Goal: Information Seeking & Learning: Check status

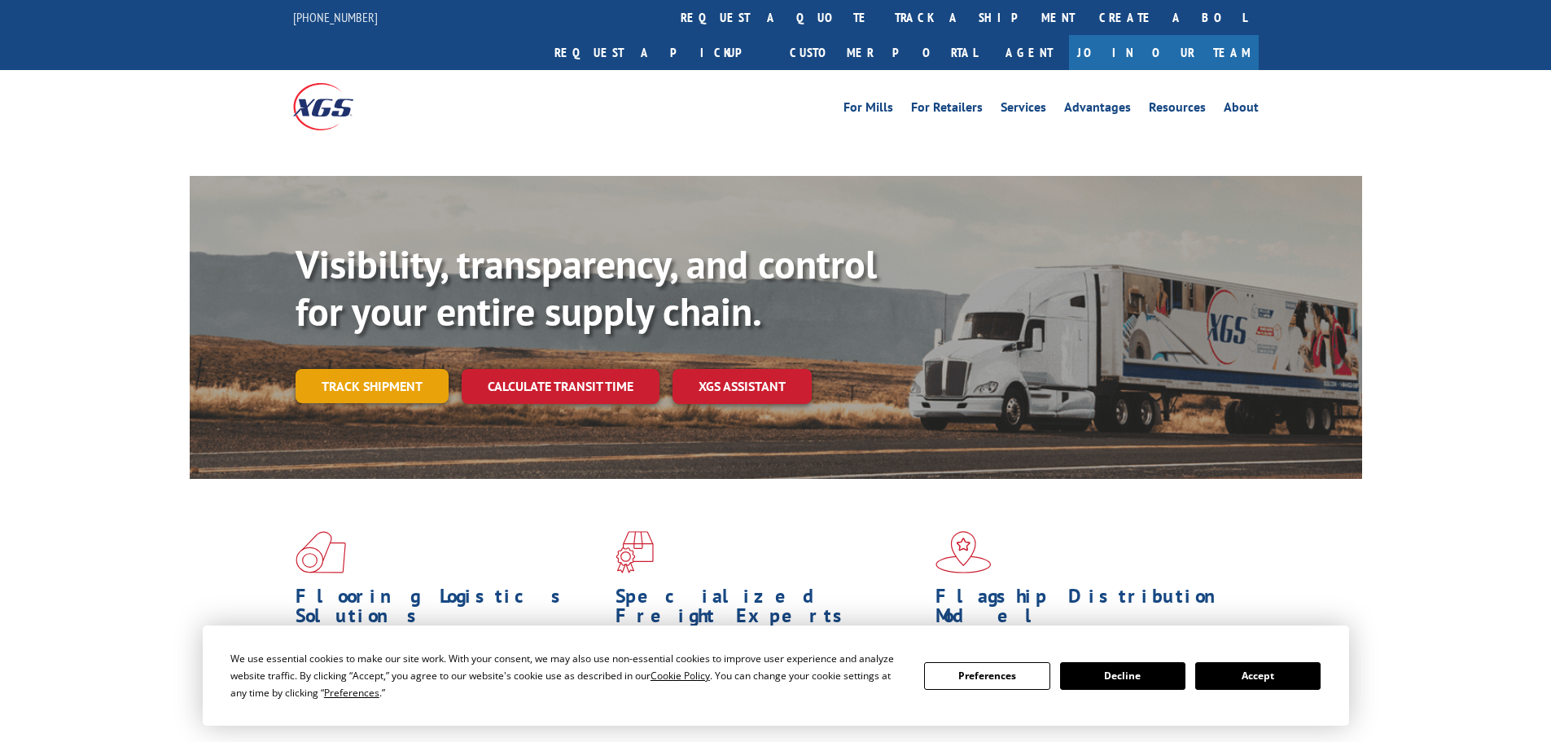
click at [397, 369] on link "Track shipment" at bounding box center [371, 386] width 153 height 34
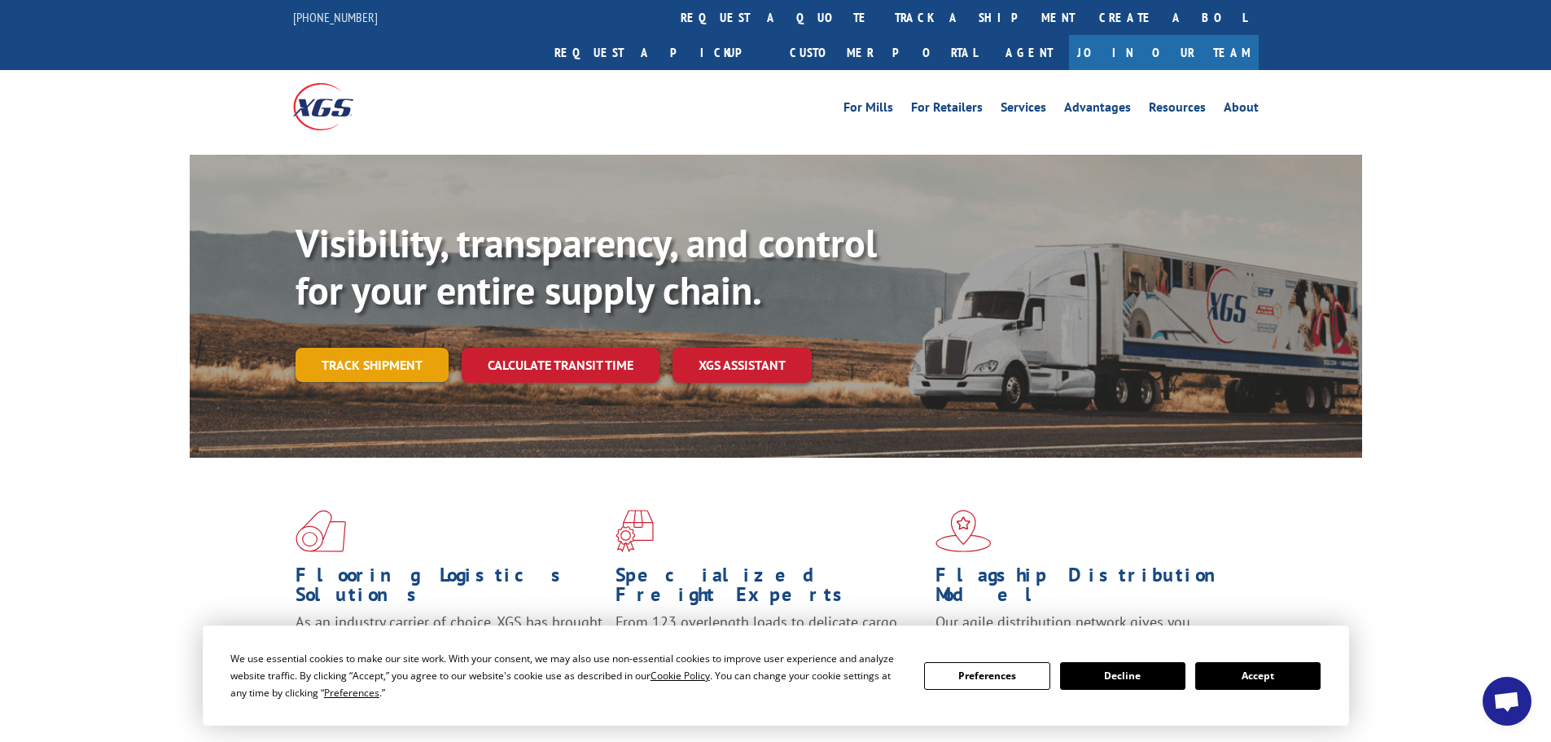
click at [383, 348] on link "Track shipment" at bounding box center [371, 365] width 153 height 34
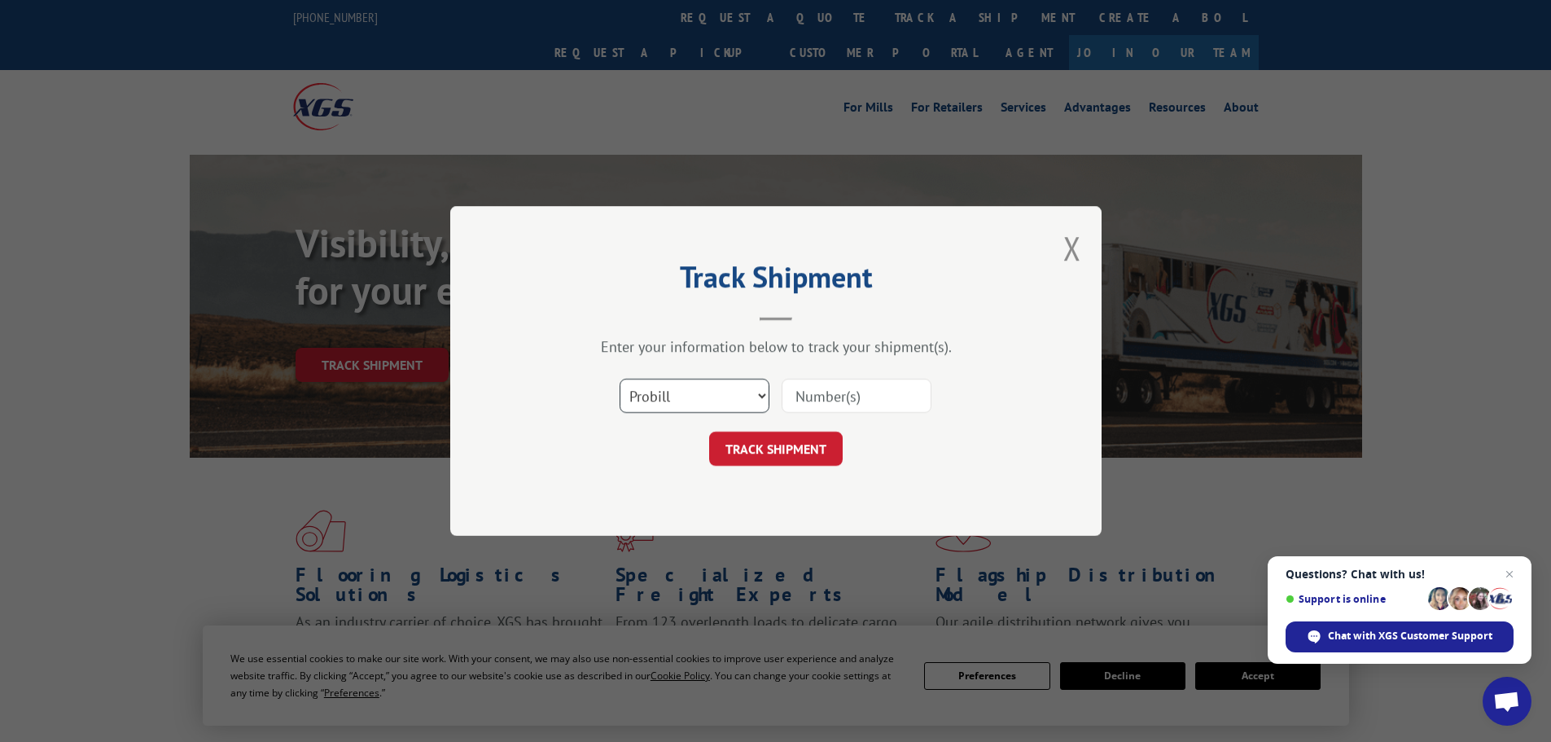
click at [739, 389] on select "Select category... Probill BOL PO" at bounding box center [694, 396] width 150 height 34
select select "bol"
click at [619, 379] on select "Select category... Probill BOL PO" at bounding box center [694, 396] width 150 height 34
click at [815, 388] on input at bounding box center [856, 396] width 150 height 34
type input "5206940"
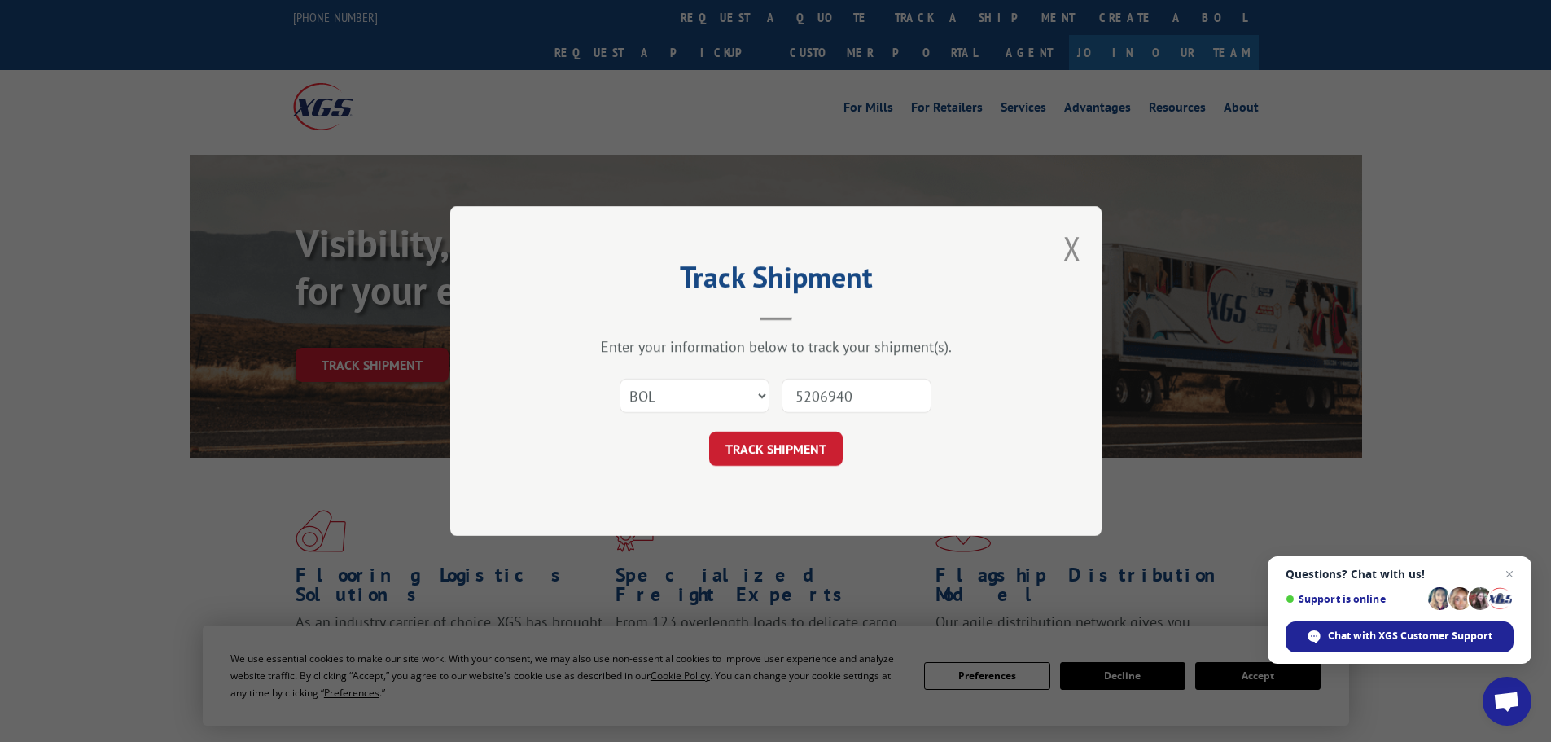
click at [709, 431] on button "TRACK SHIPMENT" at bounding box center [775, 448] width 133 height 34
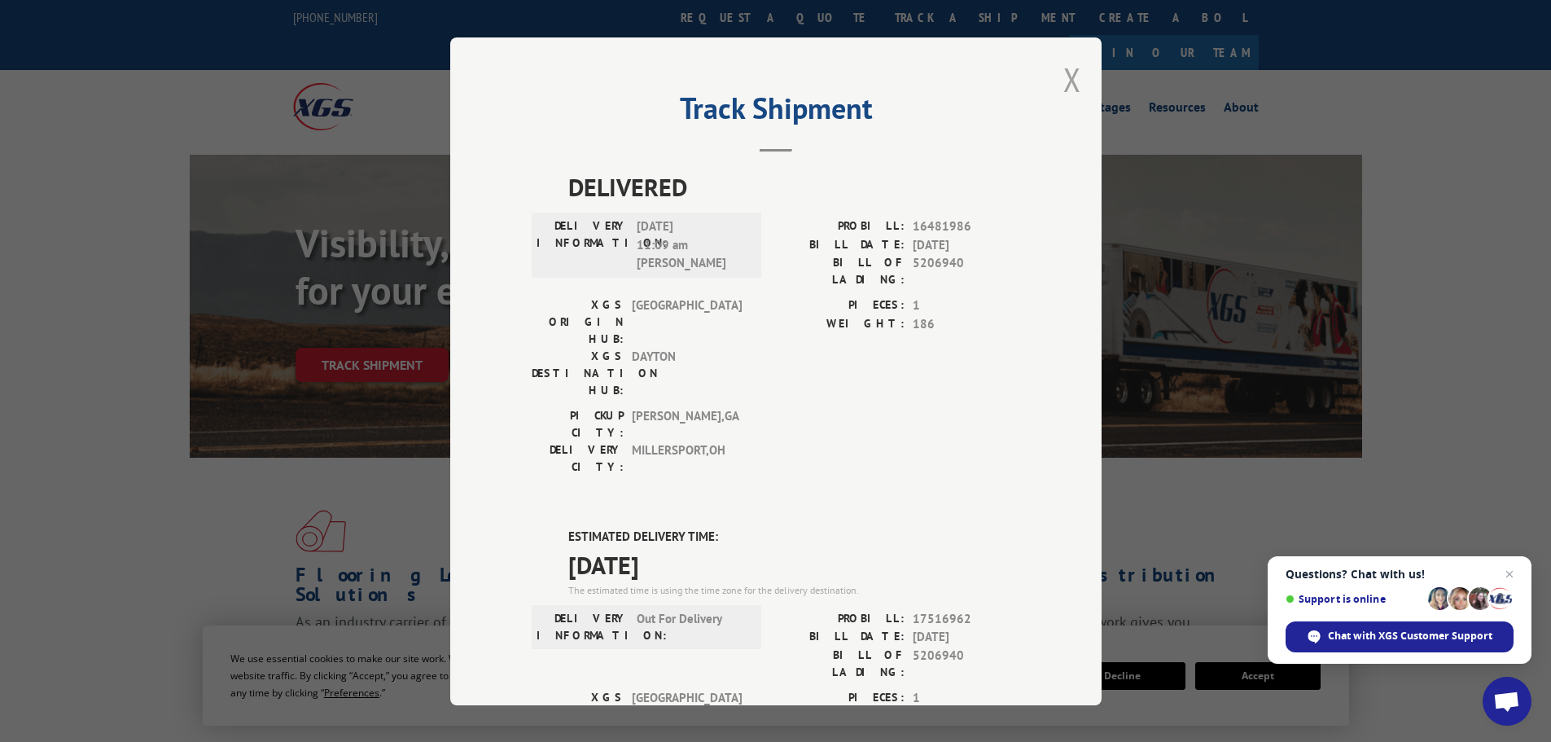
click at [1070, 76] on button "Close modal" at bounding box center [1072, 79] width 18 height 43
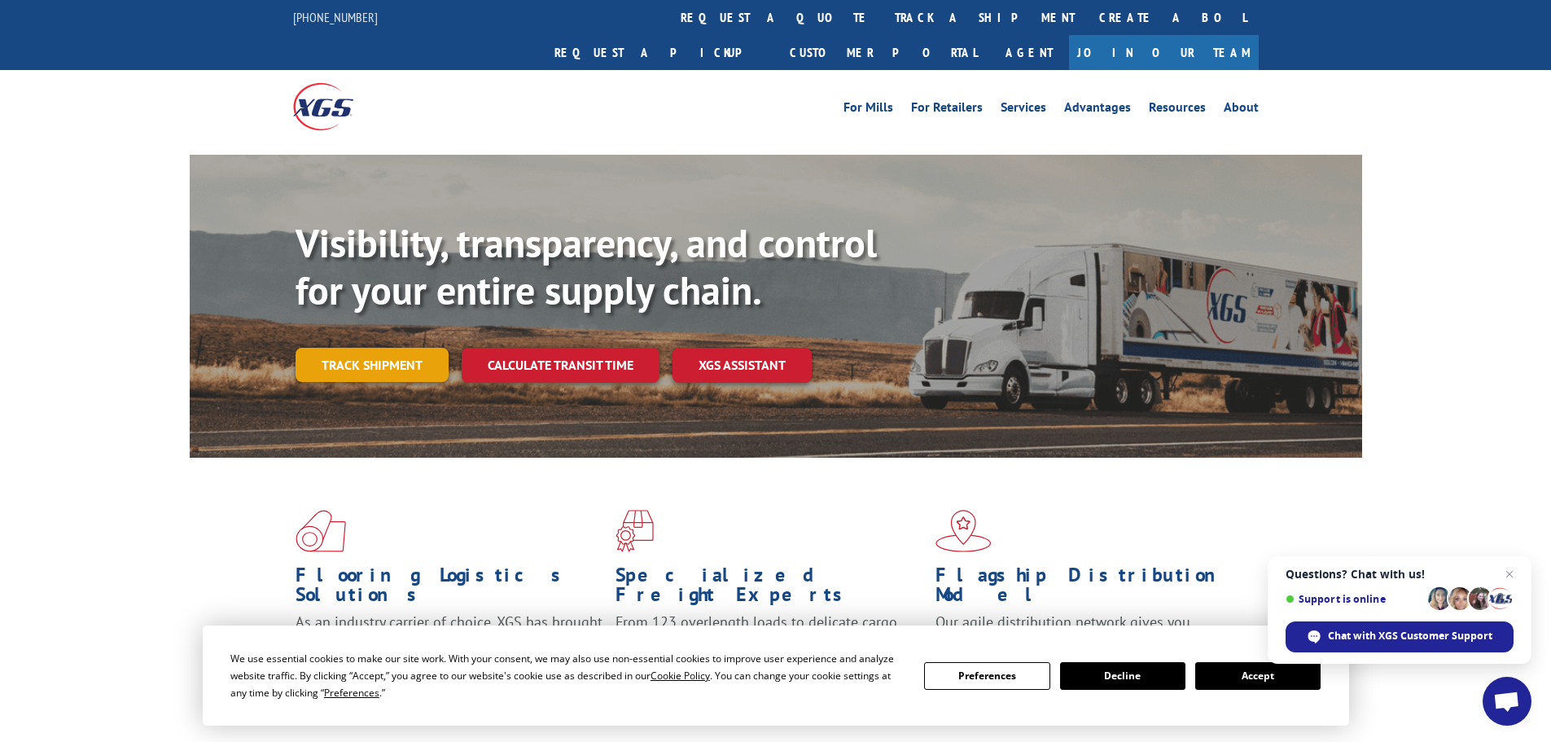
click at [345, 348] on link "Track shipment" at bounding box center [371, 365] width 153 height 34
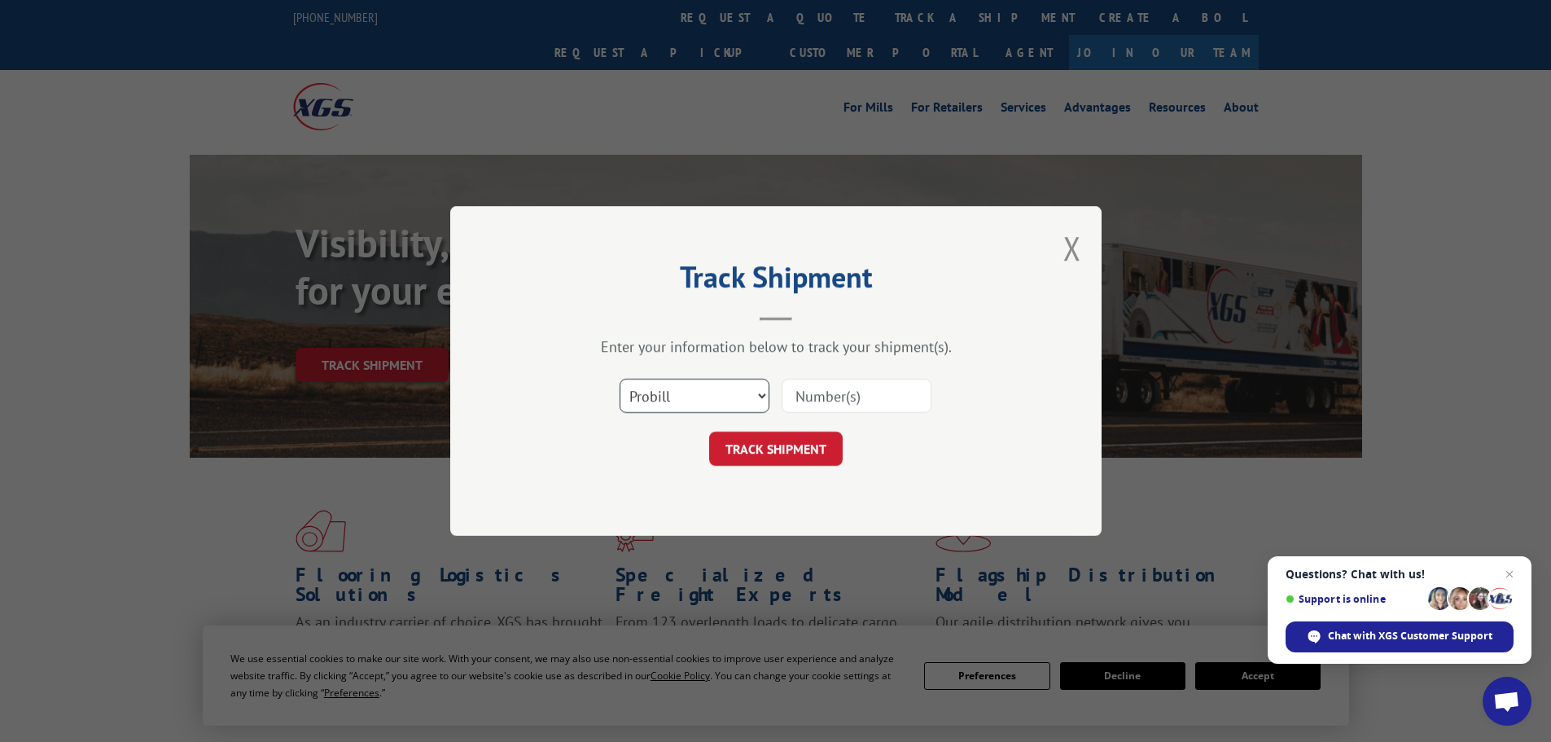
click at [654, 399] on select "Select category... Probill BOL PO" at bounding box center [694, 396] width 150 height 34
select select "bol"
click at [619, 379] on select "Select category... Probill BOL PO" at bounding box center [694, 396] width 150 height 34
click at [895, 392] on input at bounding box center [856, 396] width 150 height 34
type input "5206940"
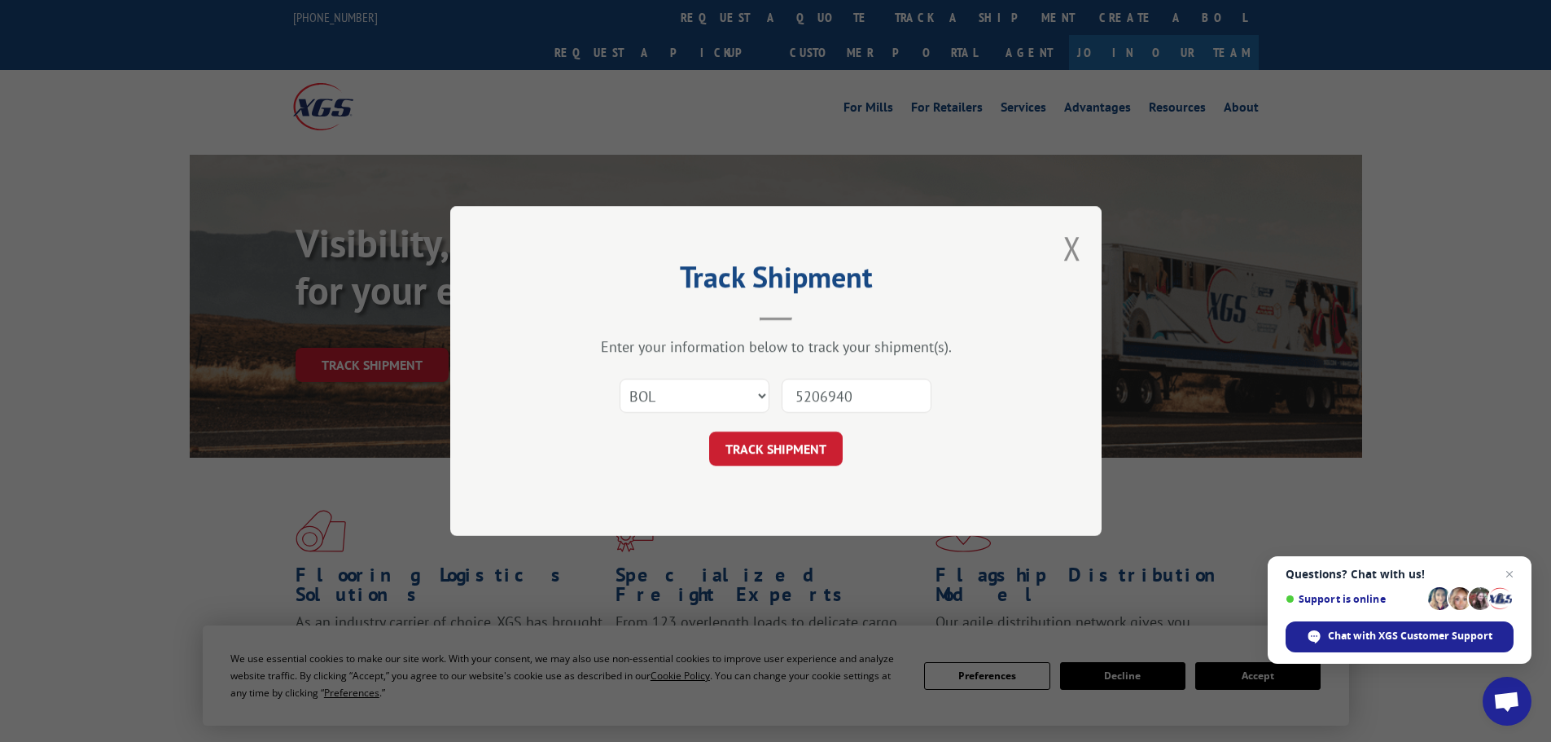
click at [709, 431] on button "TRACK SHIPMENT" at bounding box center [775, 448] width 133 height 34
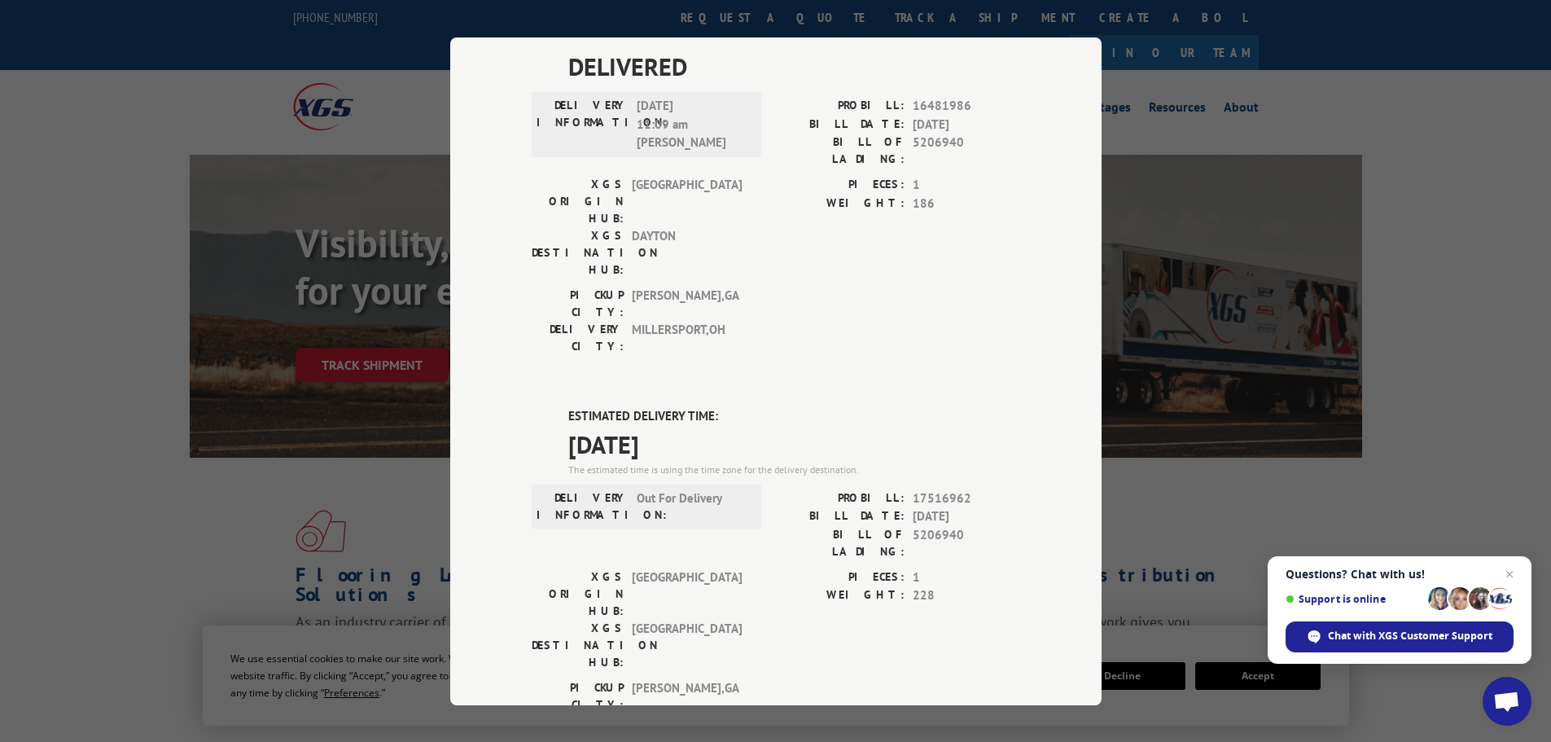
scroll to position [81, 0]
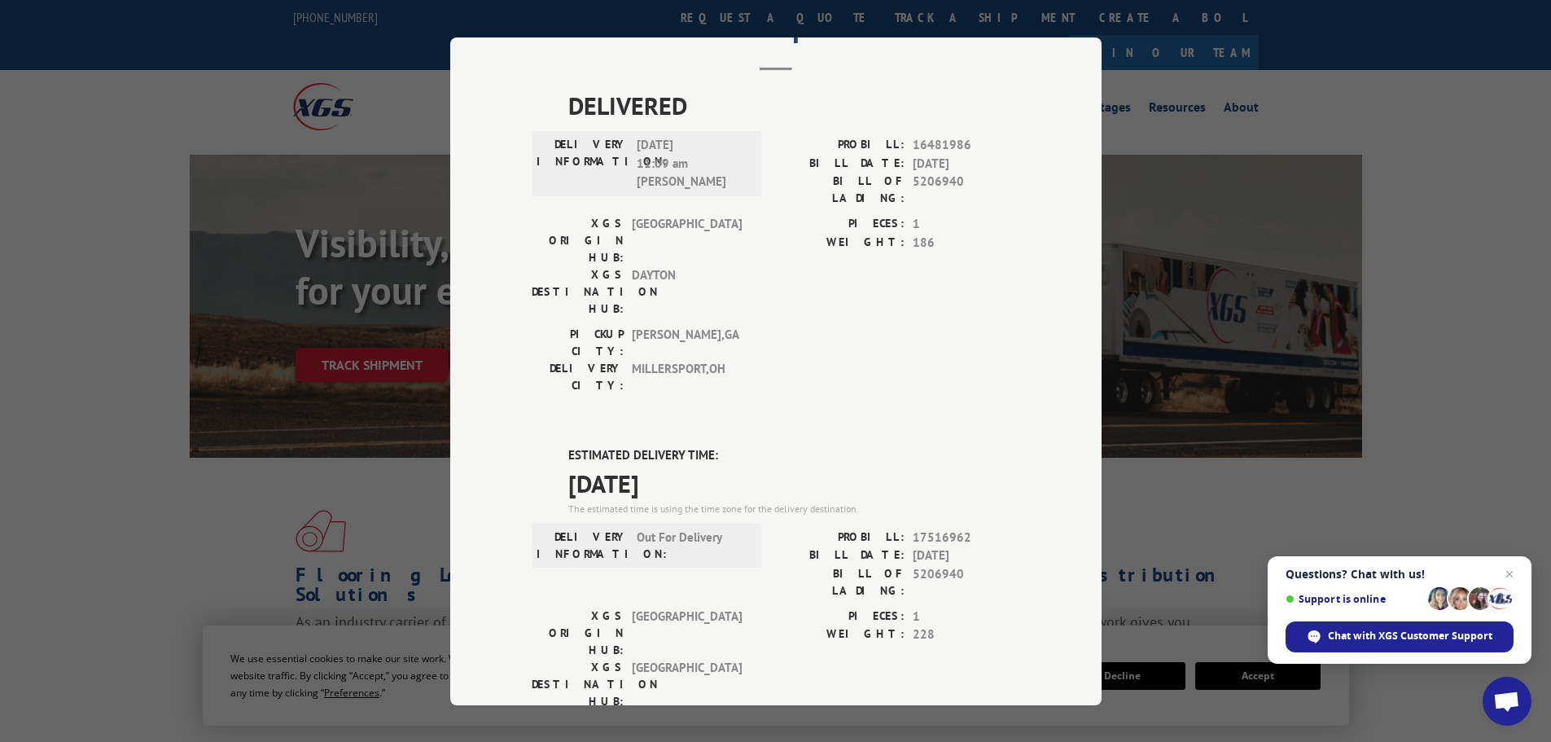
click at [249, 497] on div "Track Shipment DELIVERED DELIVERY INFORMATION: [DATE] 11:09 am [PERSON_NAME]: 1…" at bounding box center [775, 371] width 1551 height 742
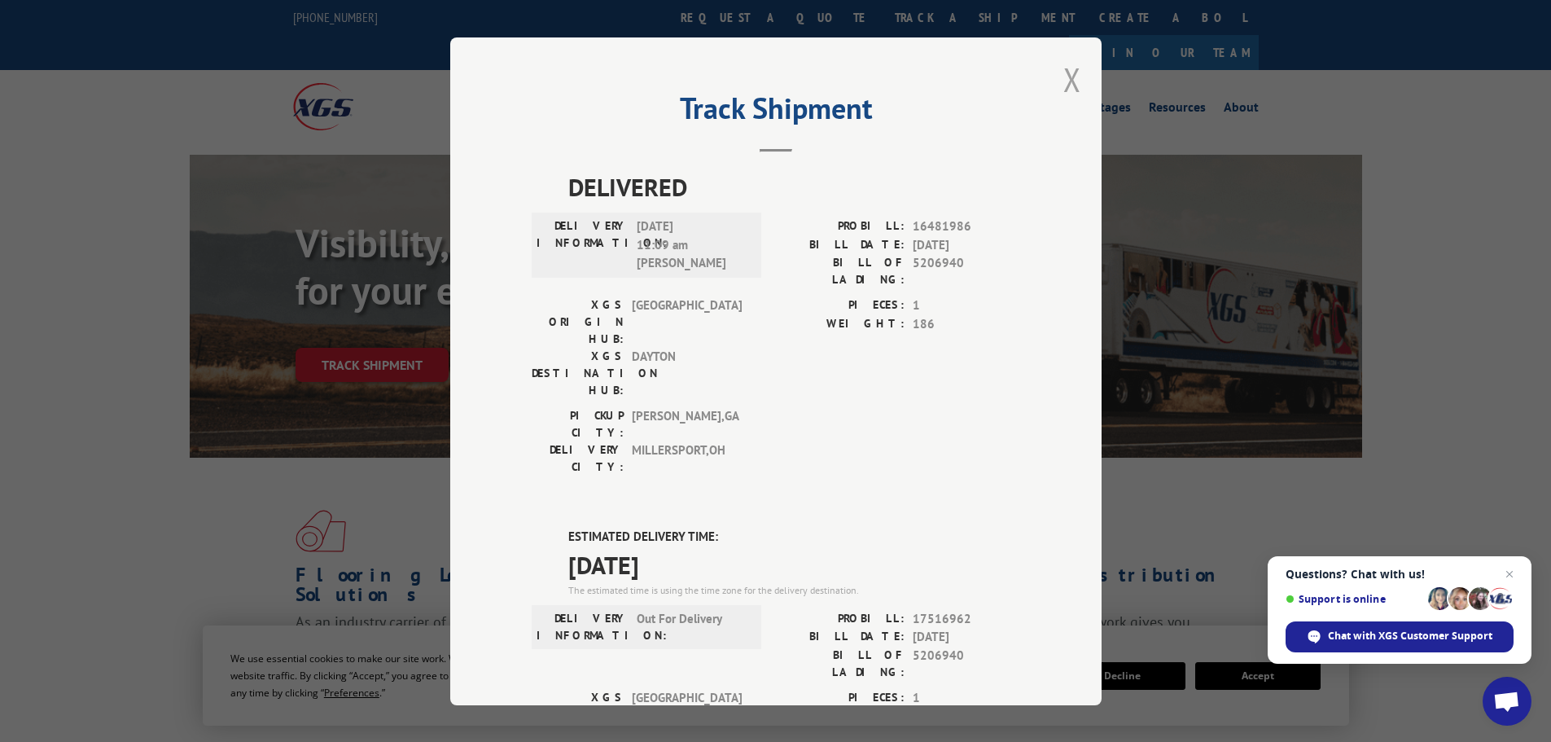
click at [1070, 81] on button "Close modal" at bounding box center [1072, 79] width 18 height 43
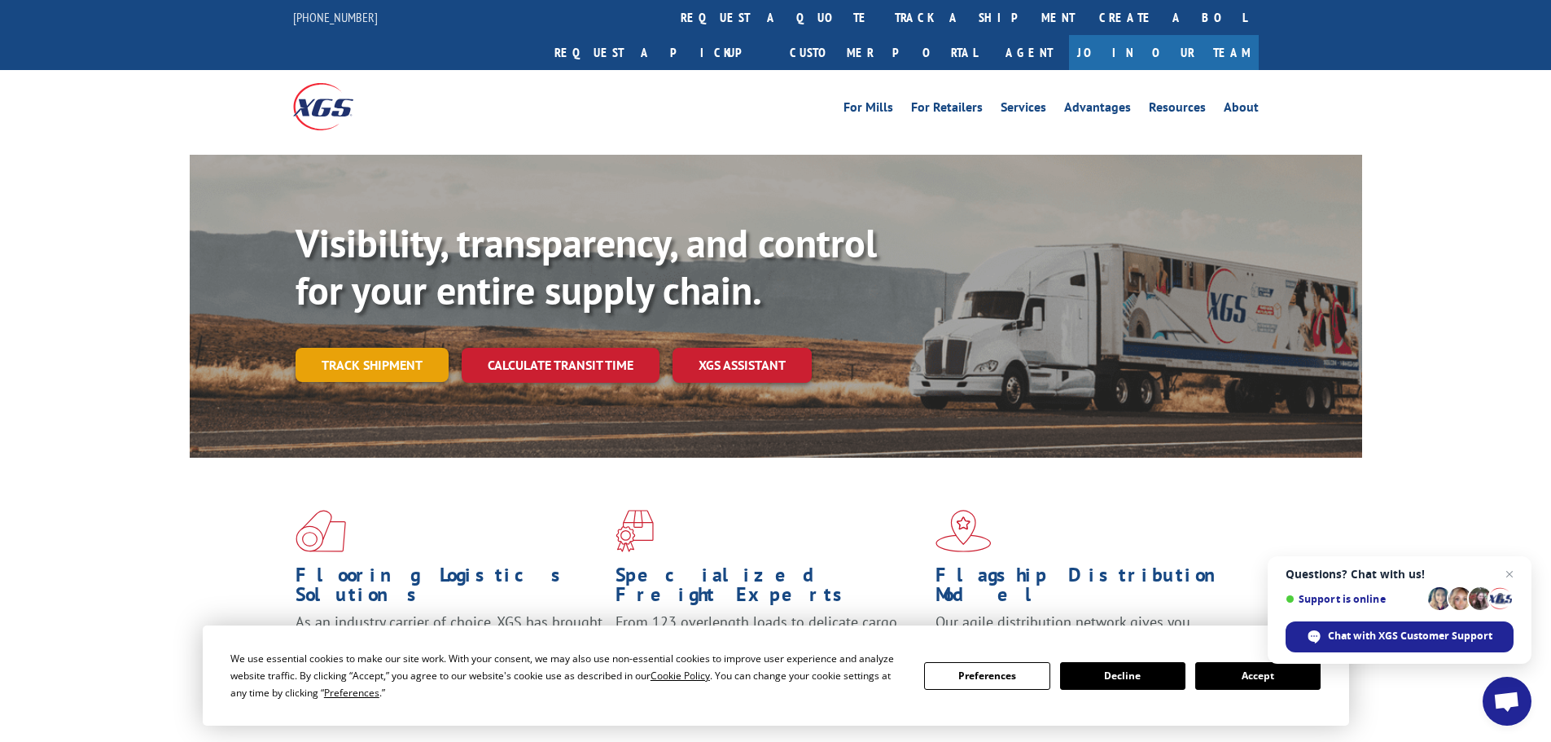
click at [354, 348] on link "Track shipment" at bounding box center [371, 365] width 153 height 34
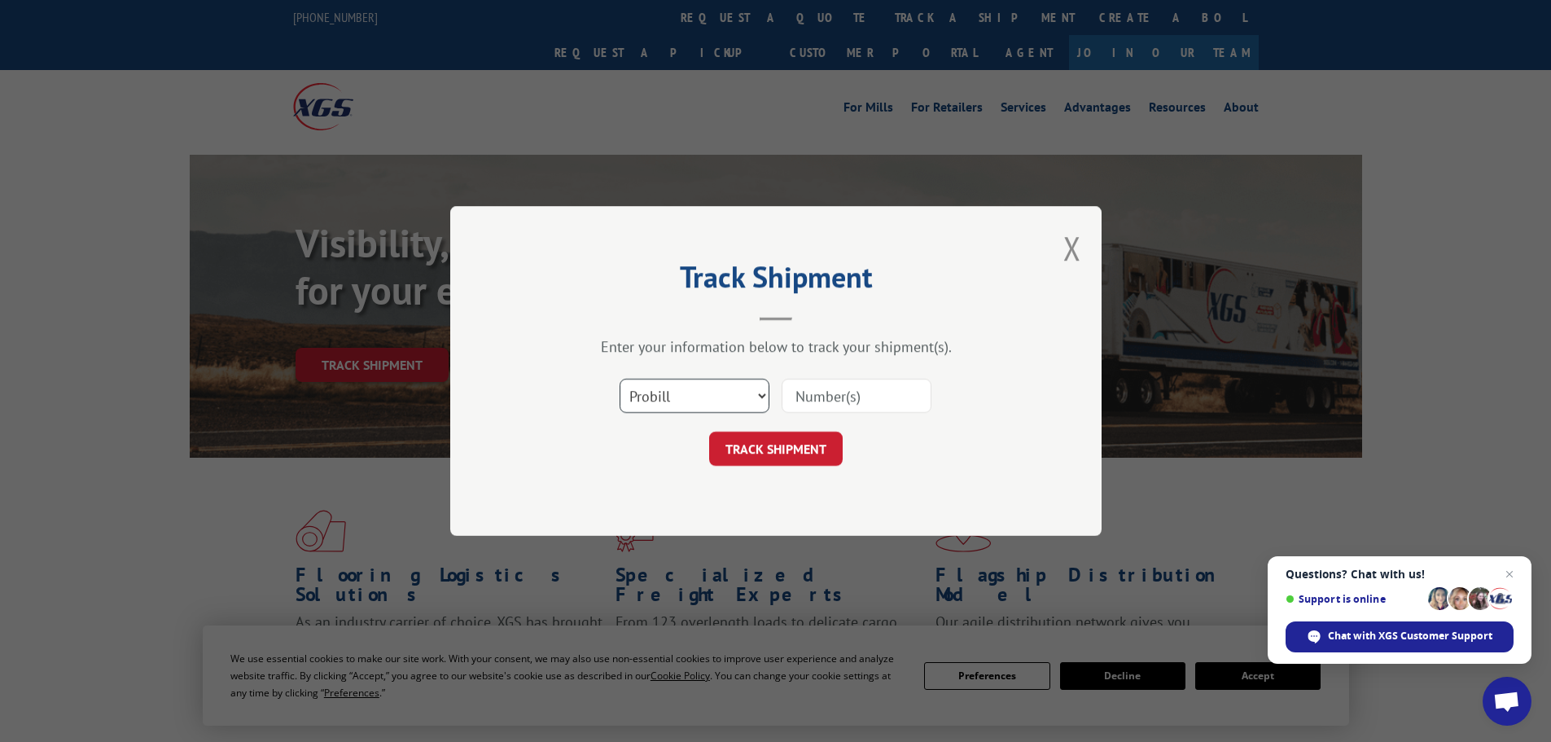
click at [709, 398] on select "Select category... Probill BOL PO" at bounding box center [694, 396] width 150 height 34
click at [733, 393] on select "Select category... Probill BOL PO" at bounding box center [694, 396] width 150 height 34
select select "bol"
click at [619, 379] on select "Select category... Probill BOL PO" at bounding box center [694, 396] width 150 height 34
click at [827, 398] on input at bounding box center [856, 396] width 150 height 34
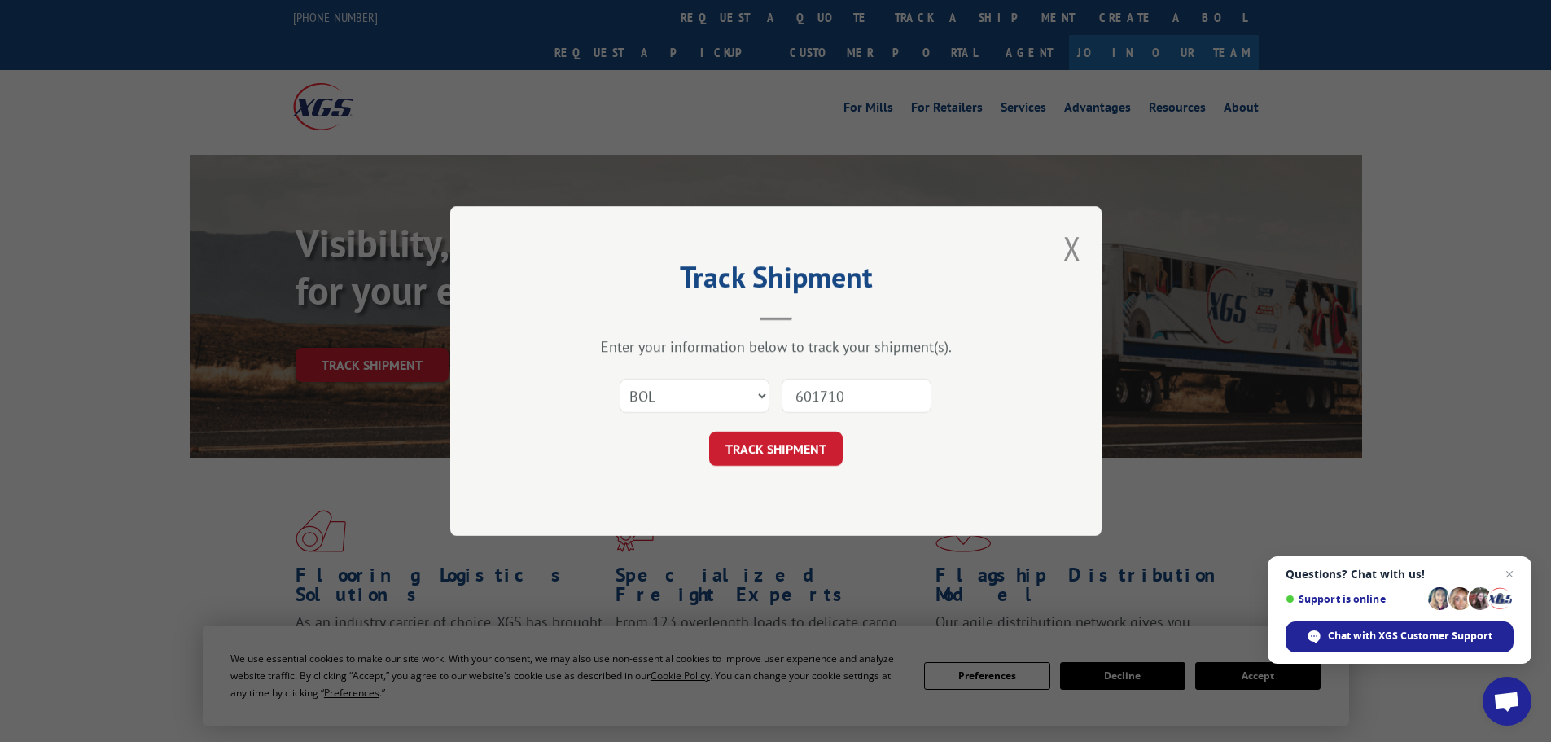
type input "6017102"
click button "TRACK SHIPMENT" at bounding box center [775, 448] width 133 height 34
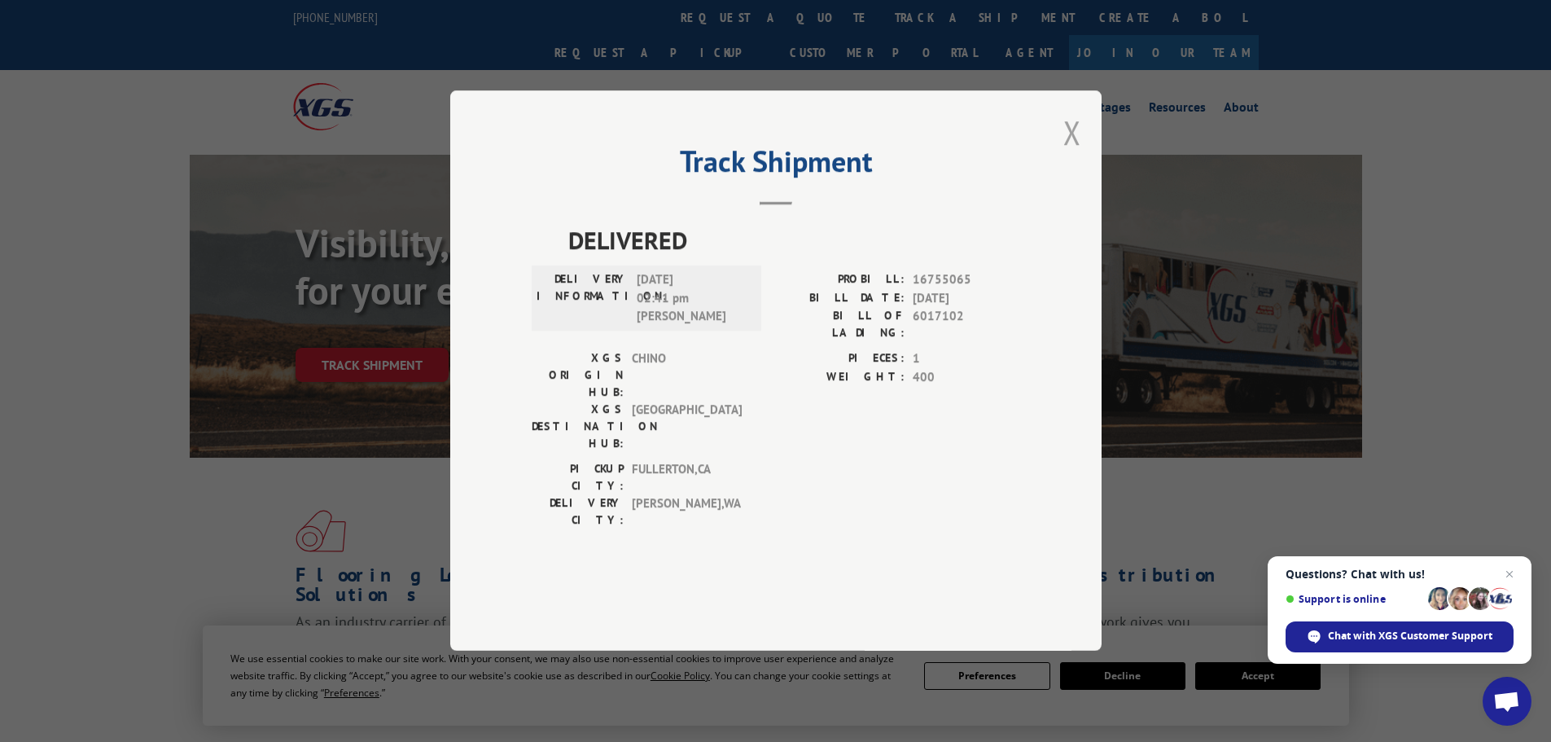
click at [1077, 154] on button "Close modal" at bounding box center [1072, 132] width 18 height 43
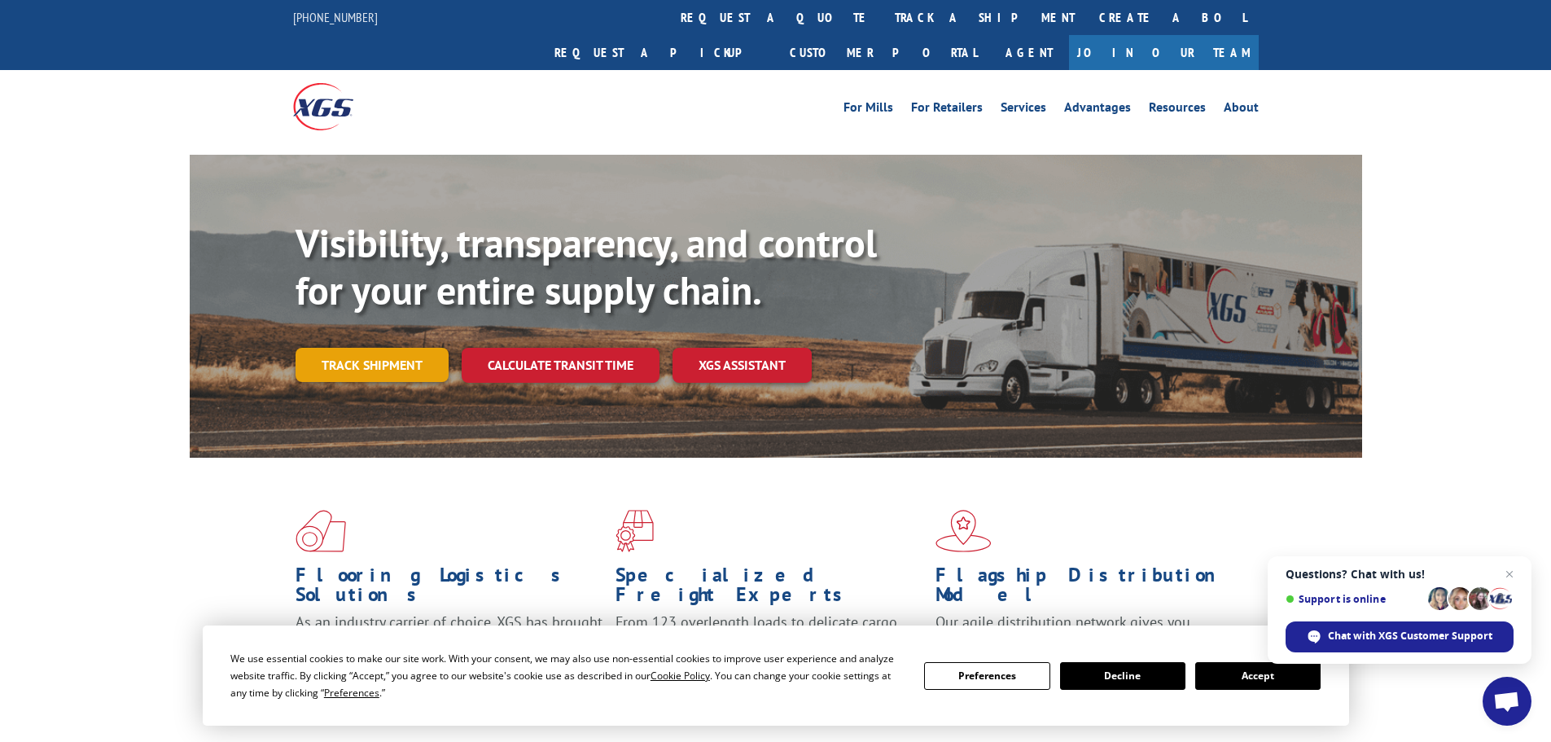
click at [381, 348] on link "Track shipment" at bounding box center [371, 365] width 153 height 34
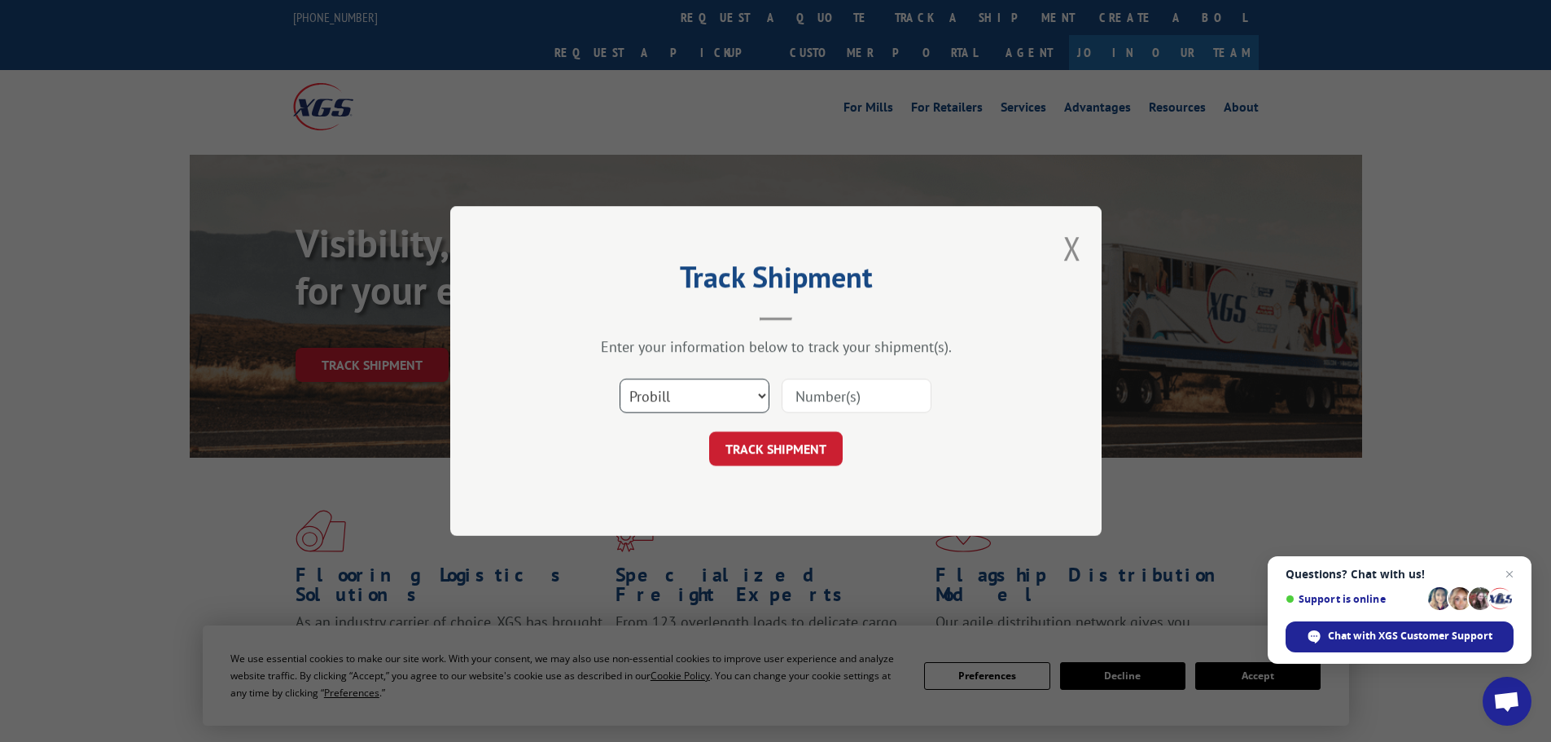
click at [653, 393] on select "Select category... Probill BOL PO" at bounding box center [694, 396] width 150 height 34
select select "bol"
click at [619, 379] on select "Select category... Probill BOL PO" at bounding box center [694, 396] width 150 height 34
click at [796, 396] on input at bounding box center [856, 396] width 150 height 34
type input "5206940"
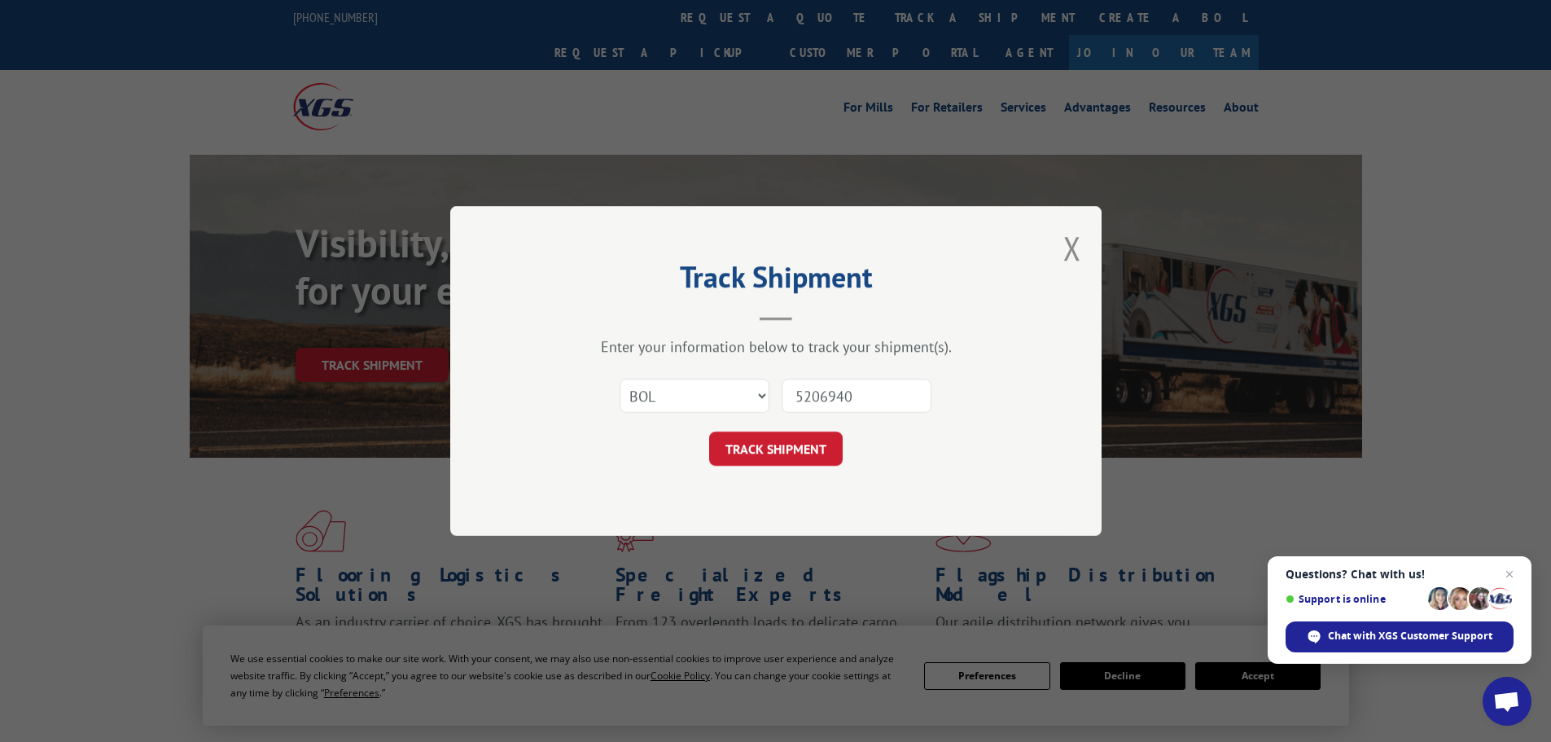
click at [709, 431] on button "TRACK SHIPMENT" at bounding box center [775, 448] width 133 height 34
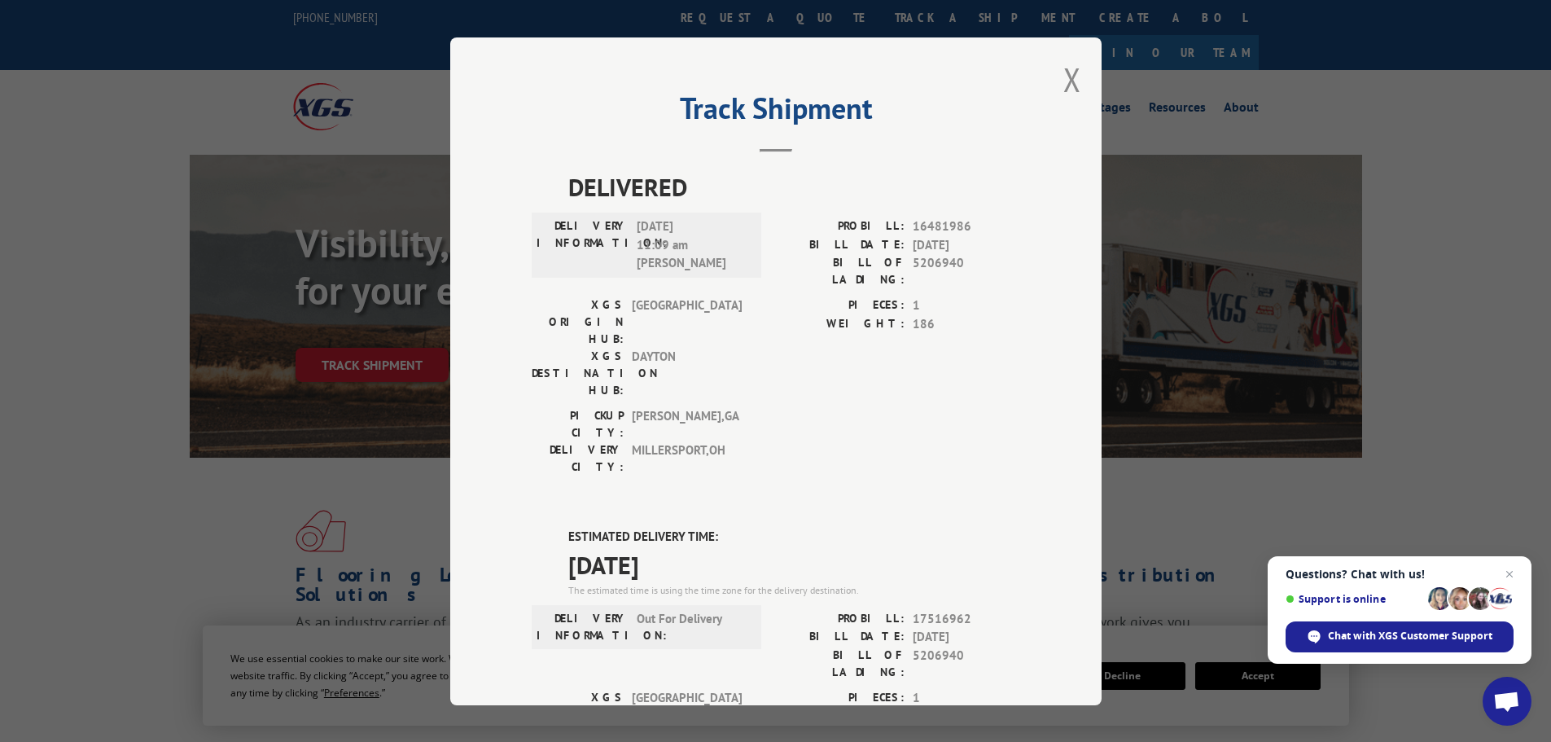
click at [1078, 72] on div "Track Shipment DELIVERED DELIVERY INFORMATION: [DATE] 11:09 am [PERSON_NAME]: 1…" at bounding box center [775, 370] width 651 height 667
click at [1072, 73] on div "Track Shipment DELIVERED DELIVERY INFORMATION: [DATE] 11:09 am [PERSON_NAME]: 1…" at bounding box center [775, 370] width 651 height 667
click at [1063, 76] on button "Close modal" at bounding box center [1072, 79] width 18 height 43
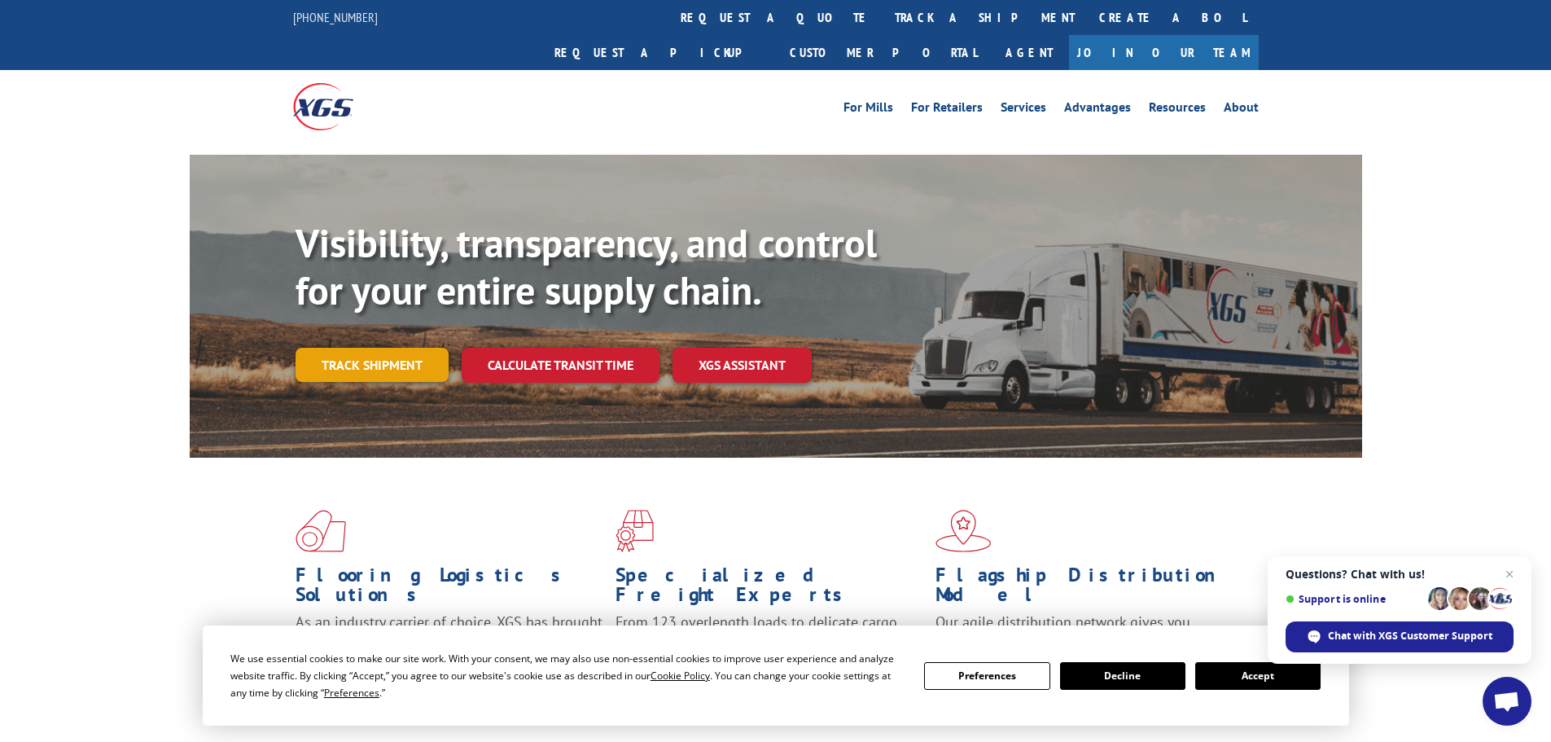
click at [368, 348] on link "Track shipment" at bounding box center [371, 365] width 153 height 34
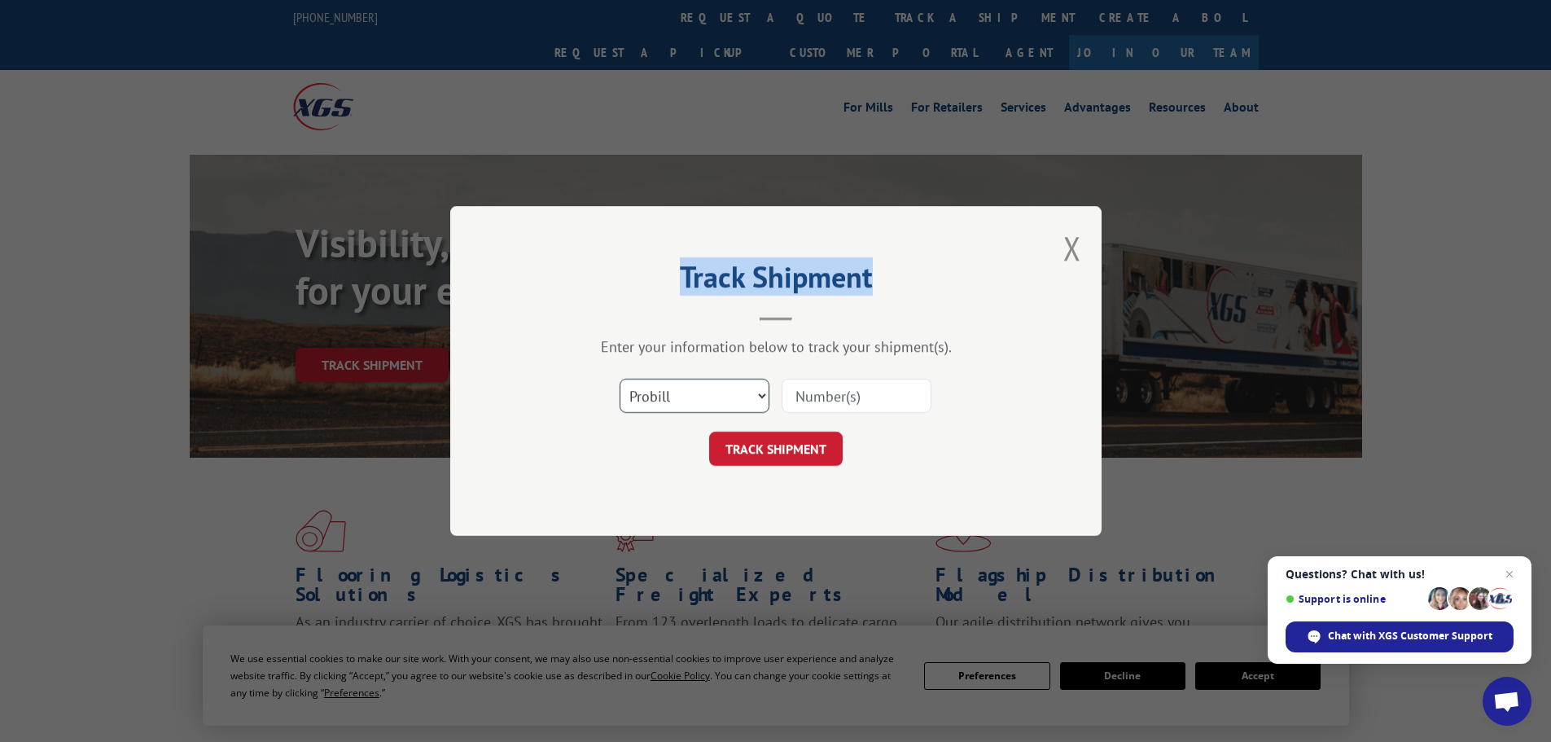
click at [698, 392] on select "Select category... Probill BOL PO" at bounding box center [694, 396] width 150 height 34
select select "bol"
click at [619, 379] on select "Select category... Probill BOL PO" at bounding box center [694, 396] width 150 height 34
click at [850, 396] on input at bounding box center [856, 396] width 150 height 34
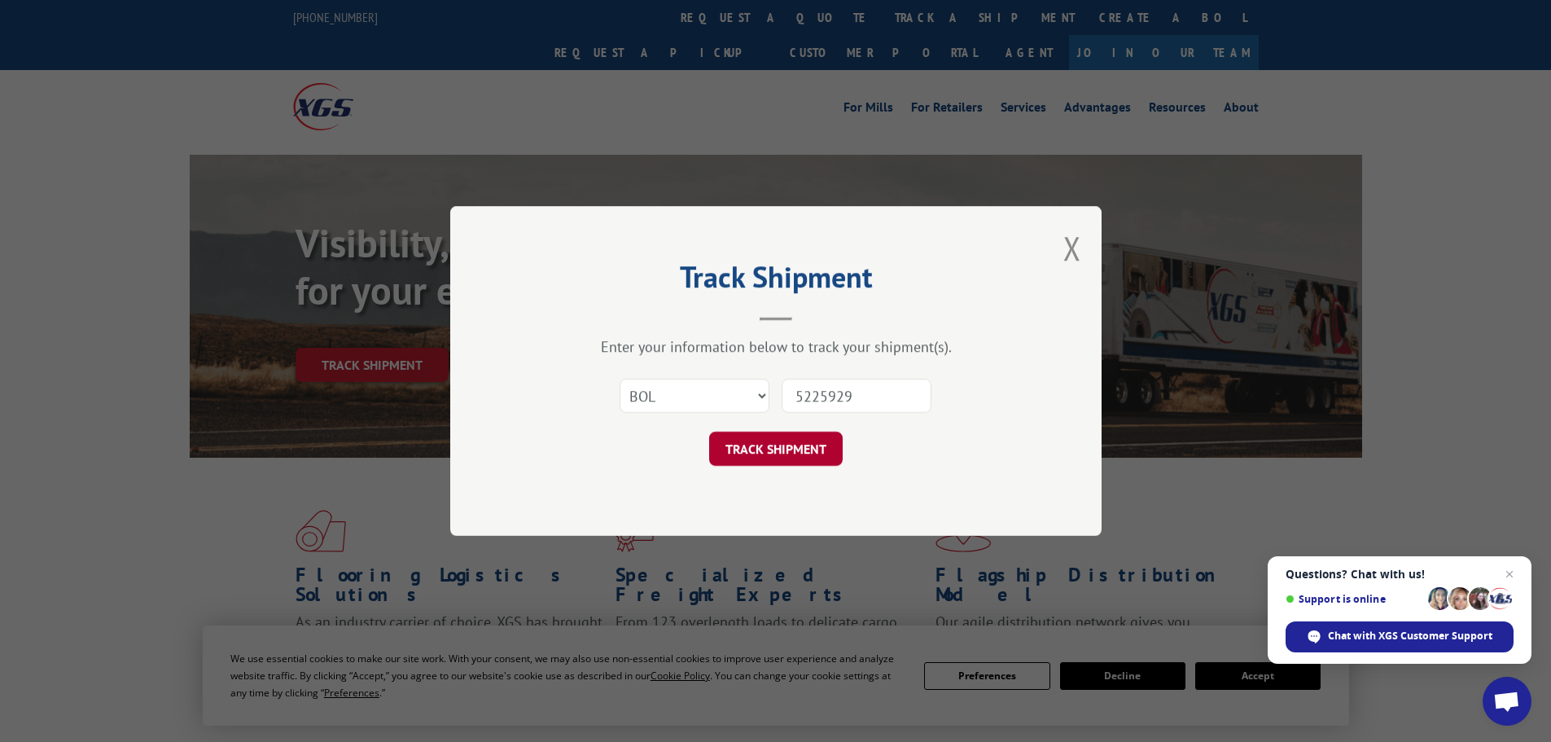
type input "5225929"
click at [747, 441] on button "TRACK SHIPMENT" at bounding box center [775, 448] width 133 height 34
